Goal: Information Seeking & Learning: Check status

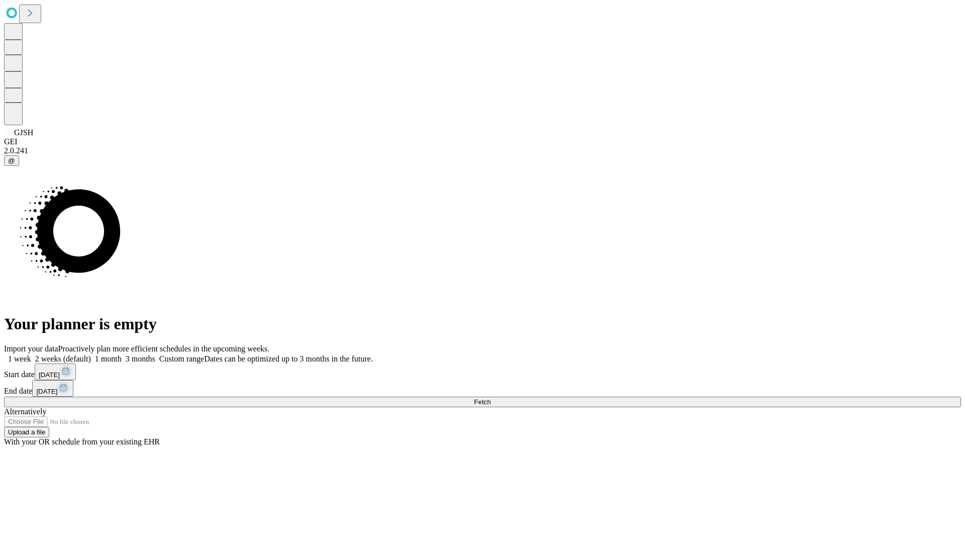
click at [490, 398] on span "Fetch" at bounding box center [482, 402] width 17 height 8
